Goal: Task Accomplishment & Management: Use online tool/utility

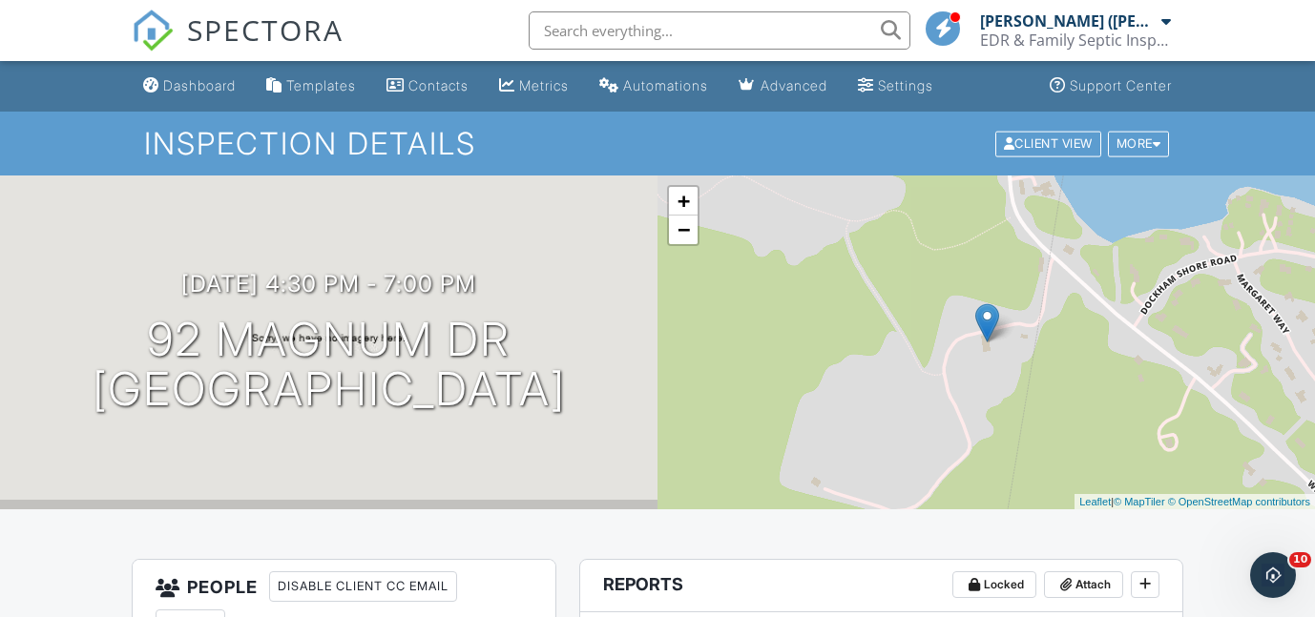
click at [591, 27] on input "text" at bounding box center [720, 30] width 382 height 38
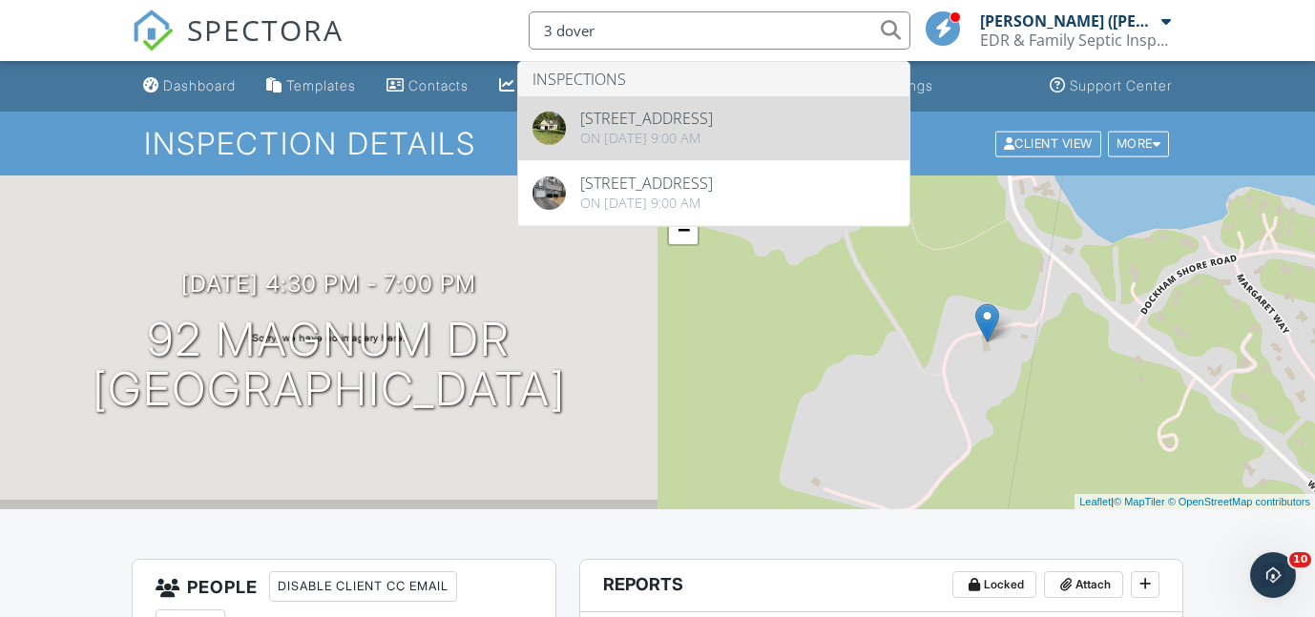
type input "3 dover"
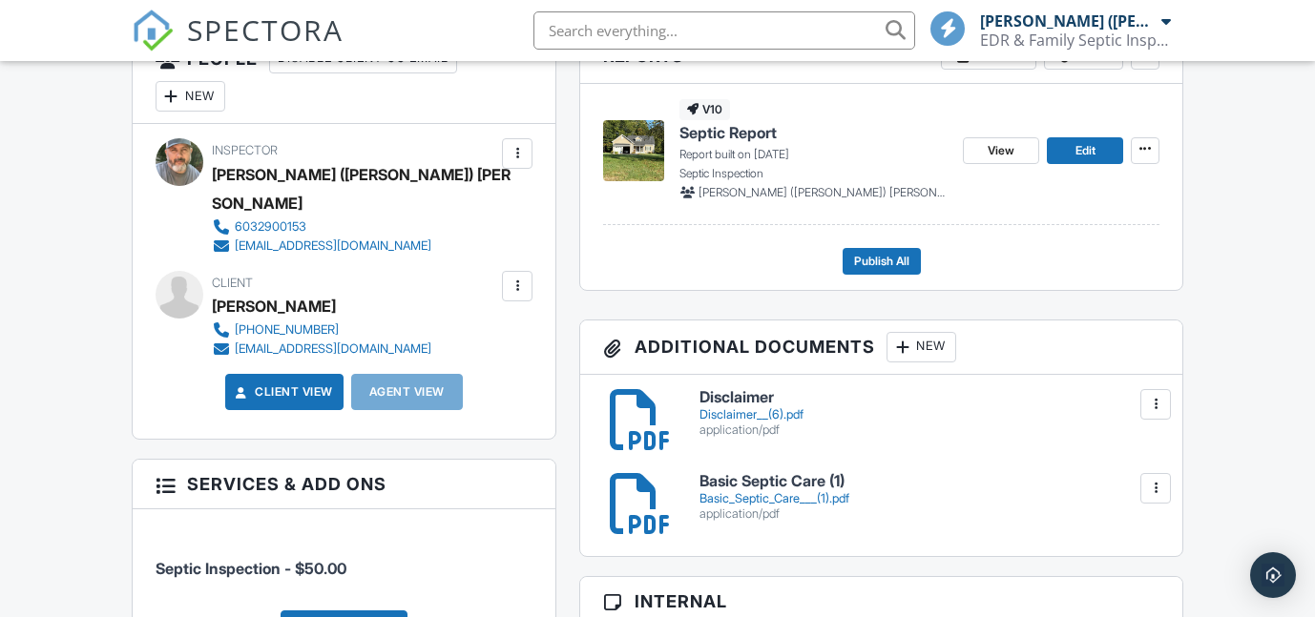
scroll to position [492, 0]
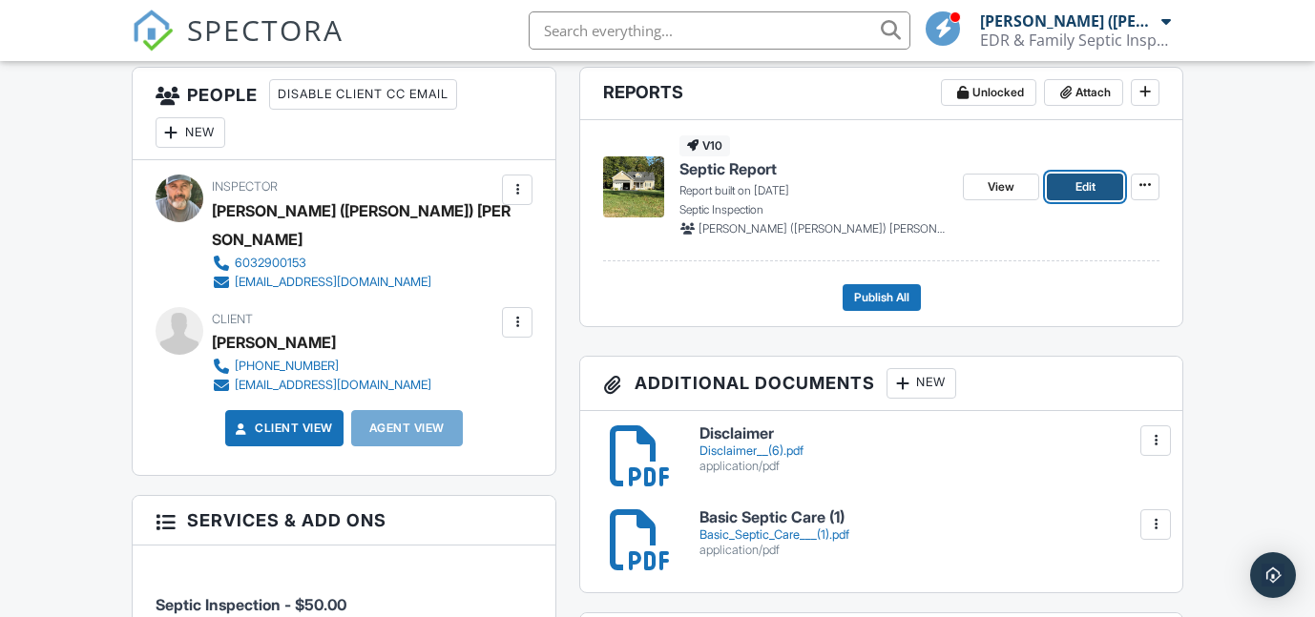
click at [1075, 180] on span "Edit" at bounding box center [1085, 186] width 20 height 19
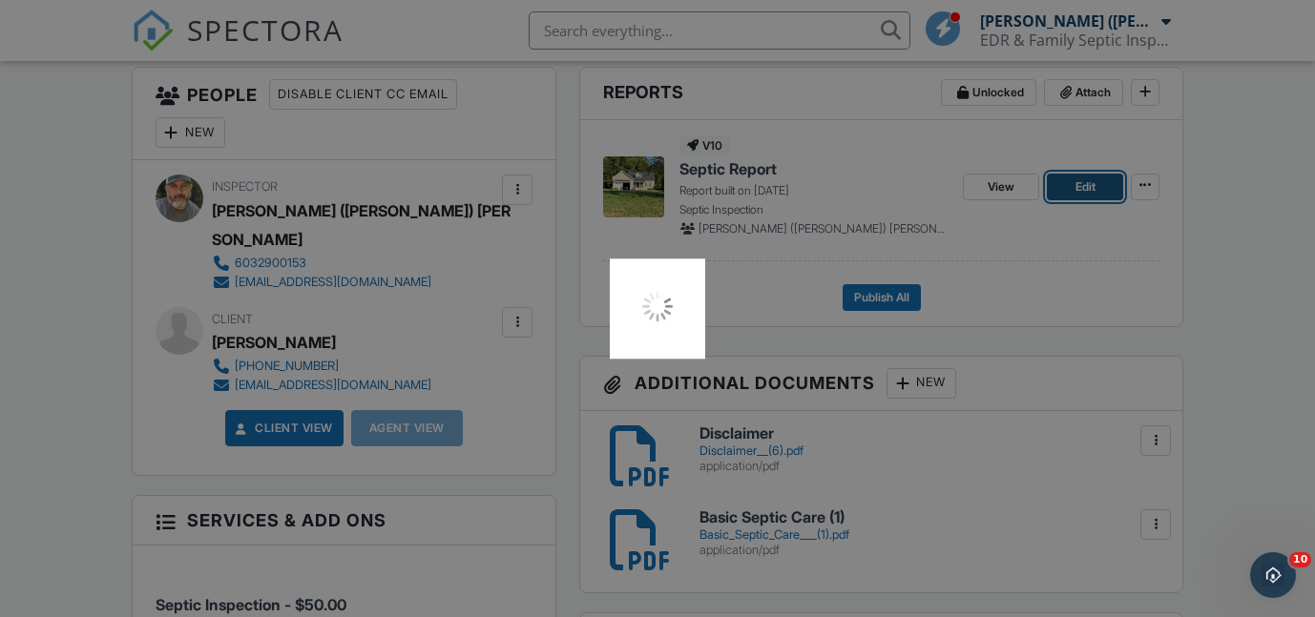
scroll to position [0, 0]
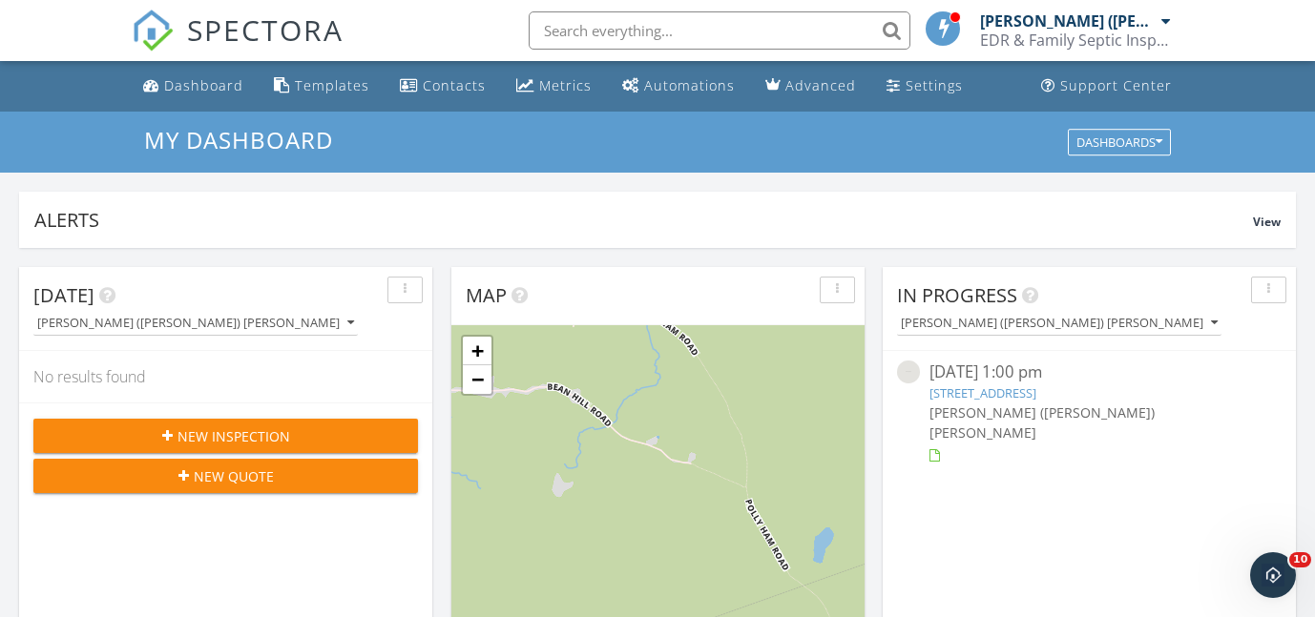
click at [176, 429] on div "New Inspection" at bounding box center [226, 436] width 354 height 20
